Goal: Information Seeking & Learning: Learn about a topic

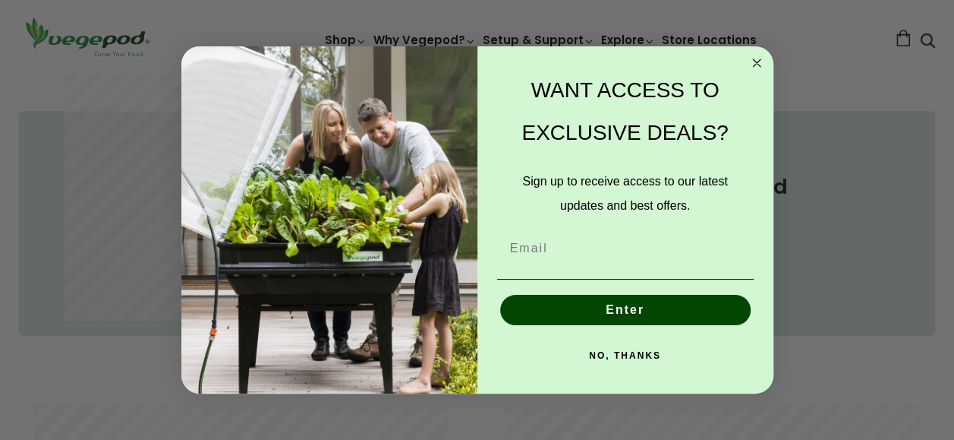
scroll to position [911, 0]
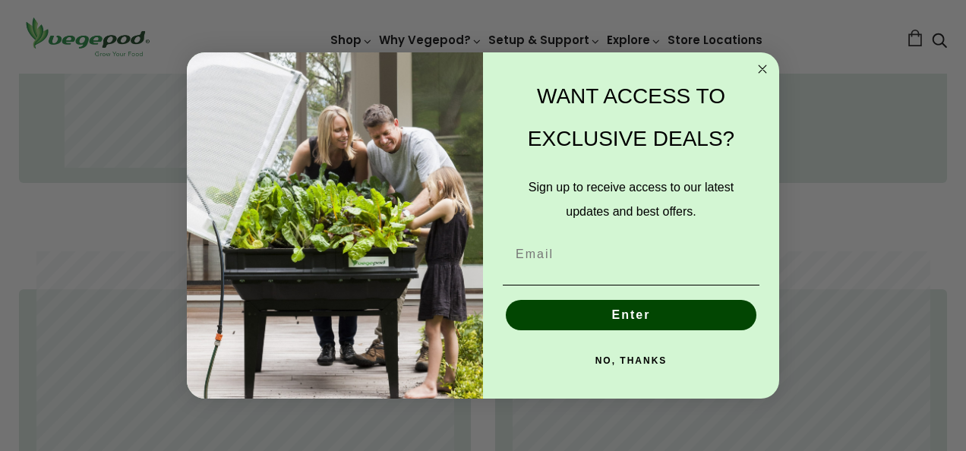
click at [759, 67] on circle "Close dialog" at bounding box center [762, 68] width 17 height 17
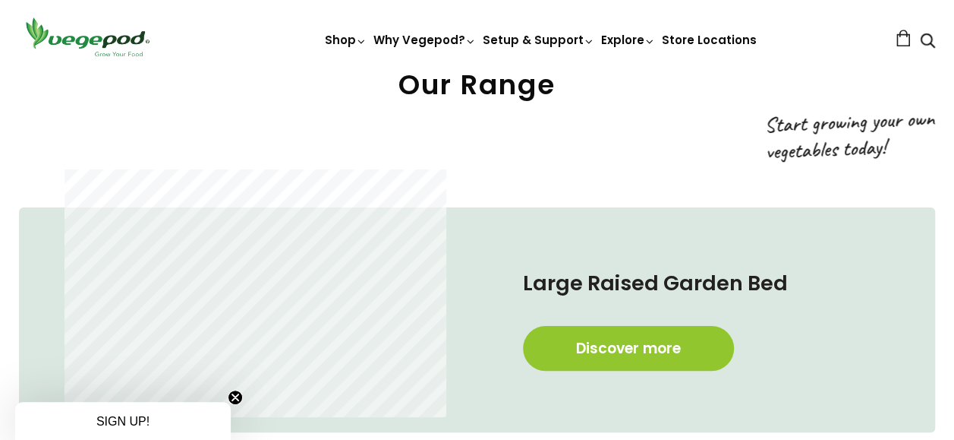
scroll to position [759, 0]
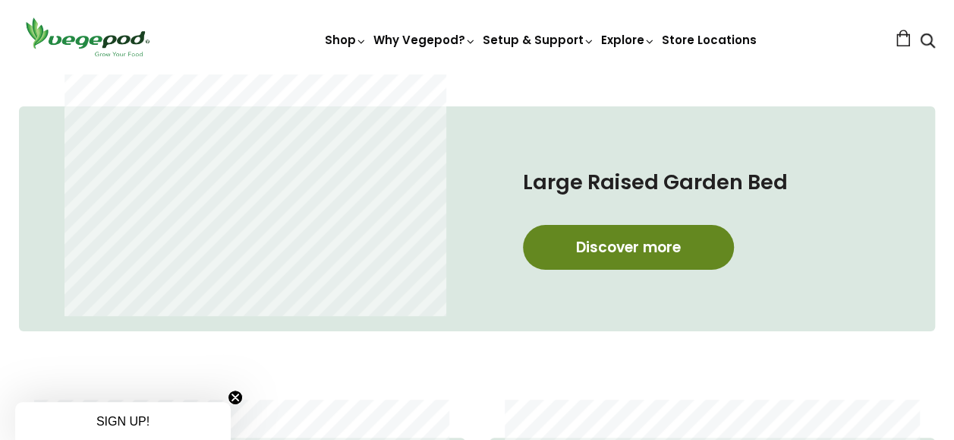
click at [632, 244] on link "Discover more" at bounding box center [628, 247] width 211 height 45
